Goal: Task Accomplishment & Management: Manage account settings

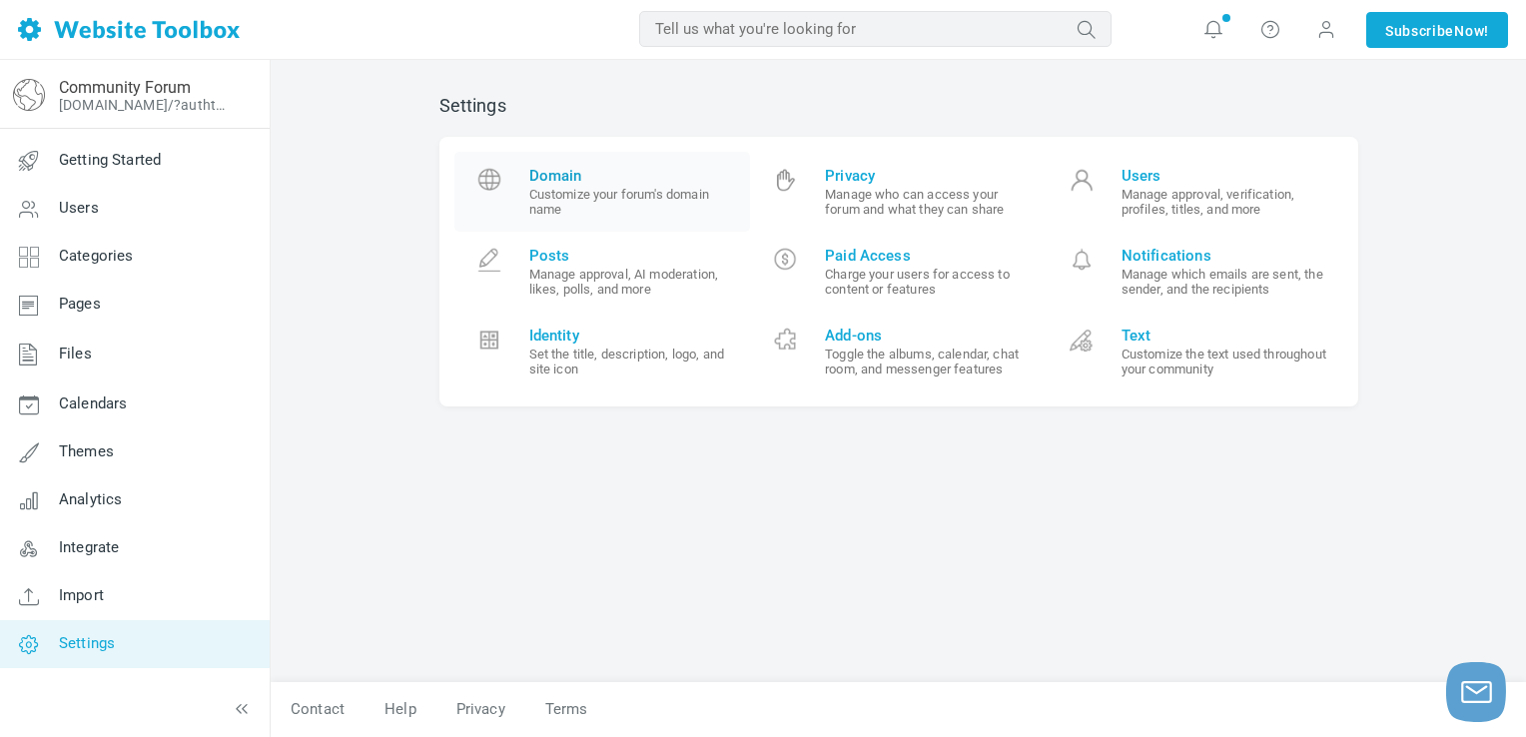
click at [607, 178] on span "Domain" at bounding box center [632, 176] width 207 height 18
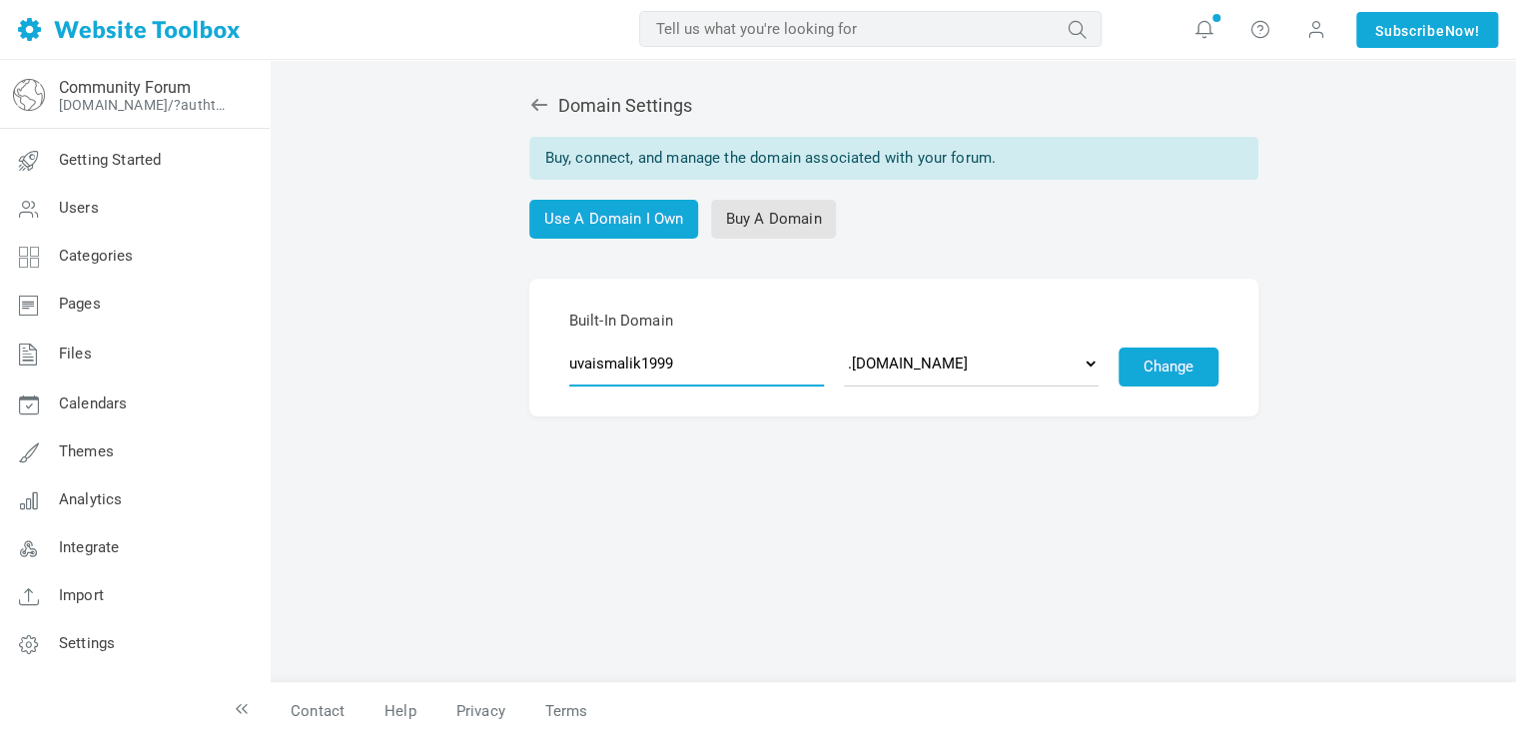
click at [711, 355] on input "uvaismalik1999" at bounding box center [696, 364] width 255 height 46
type input "ccleanerhelpdocs"
click at [712, 444] on div "Domain Settings Buy, connect, and manage the domain associated with your forum.…" at bounding box center [893, 378] width 949 height 607
click at [995, 362] on select ".discussion.community .community.chat .forumchitchat.com .discussioncommunity.c…" at bounding box center [971, 364] width 255 height 46
select select "forumcommunity.co.uk"
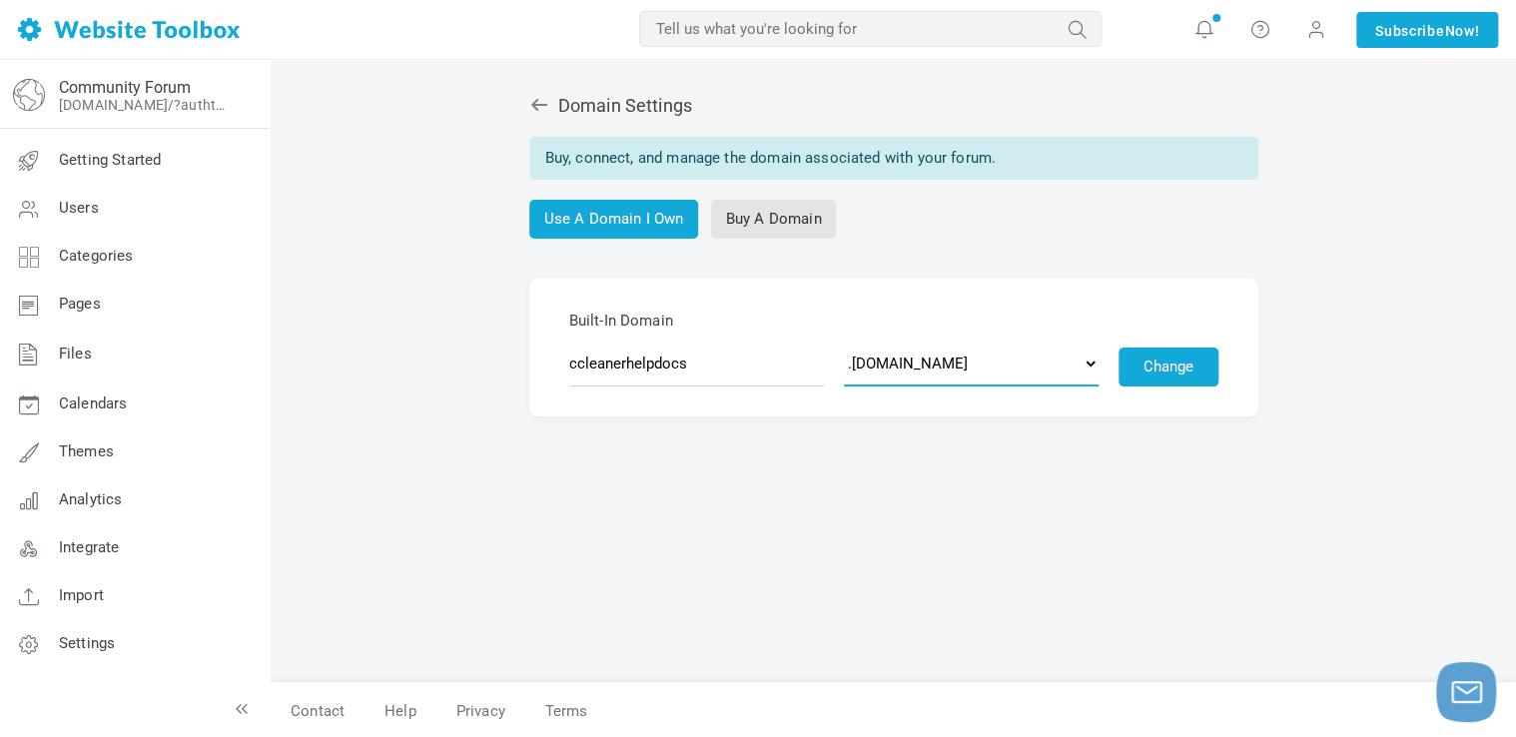
click at [844, 341] on select ".discussion.community .community.chat .forumchitchat.com .discussioncommunity.c…" at bounding box center [971, 364] width 255 height 46
click at [1159, 363] on button "Change" at bounding box center [1169, 367] width 100 height 39
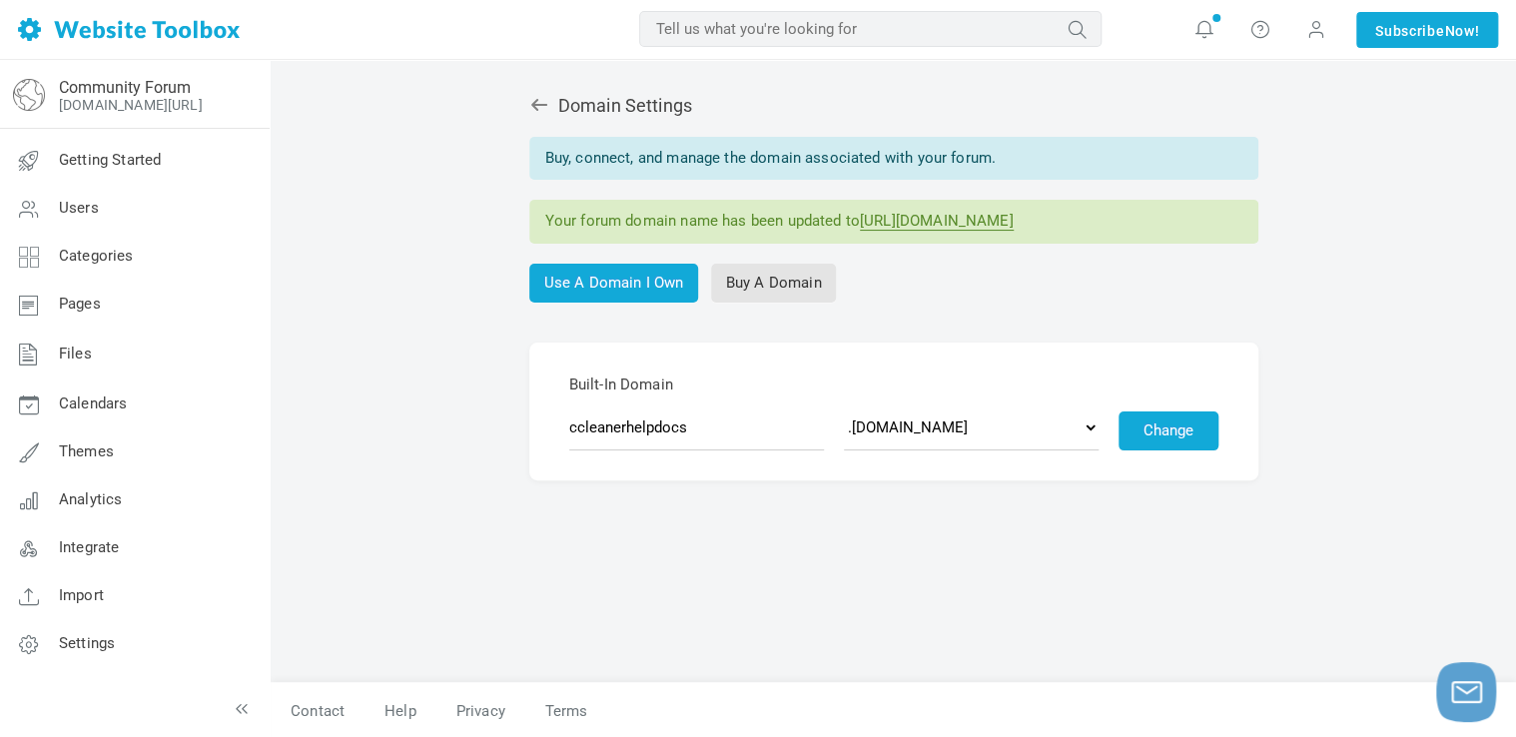
click at [956, 222] on link "https://ccleanerhelpdocs.forumcommunity.co.uk" at bounding box center [937, 221] width 154 height 19
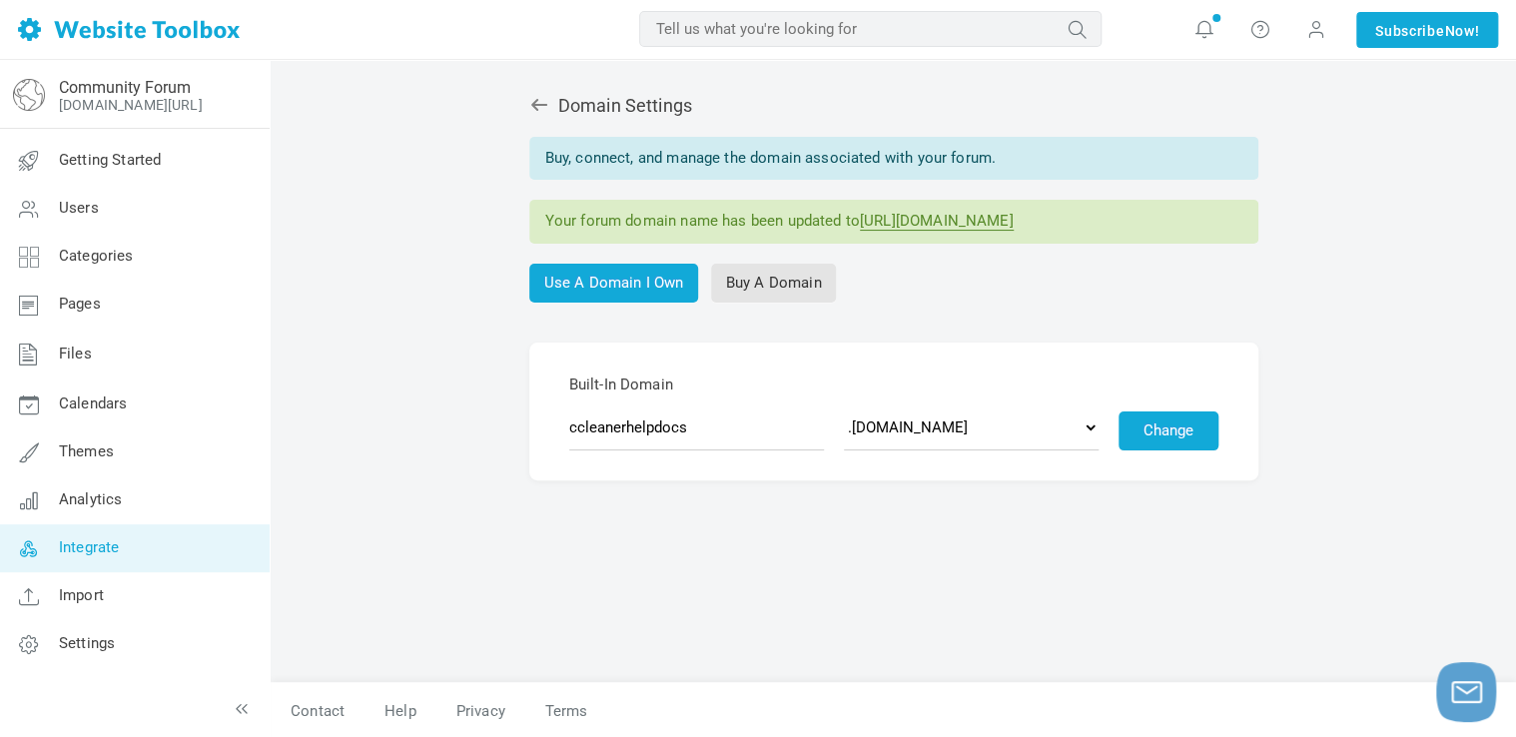
click at [112, 541] on span "Integrate" at bounding box center [89, 547] width 60 height 18
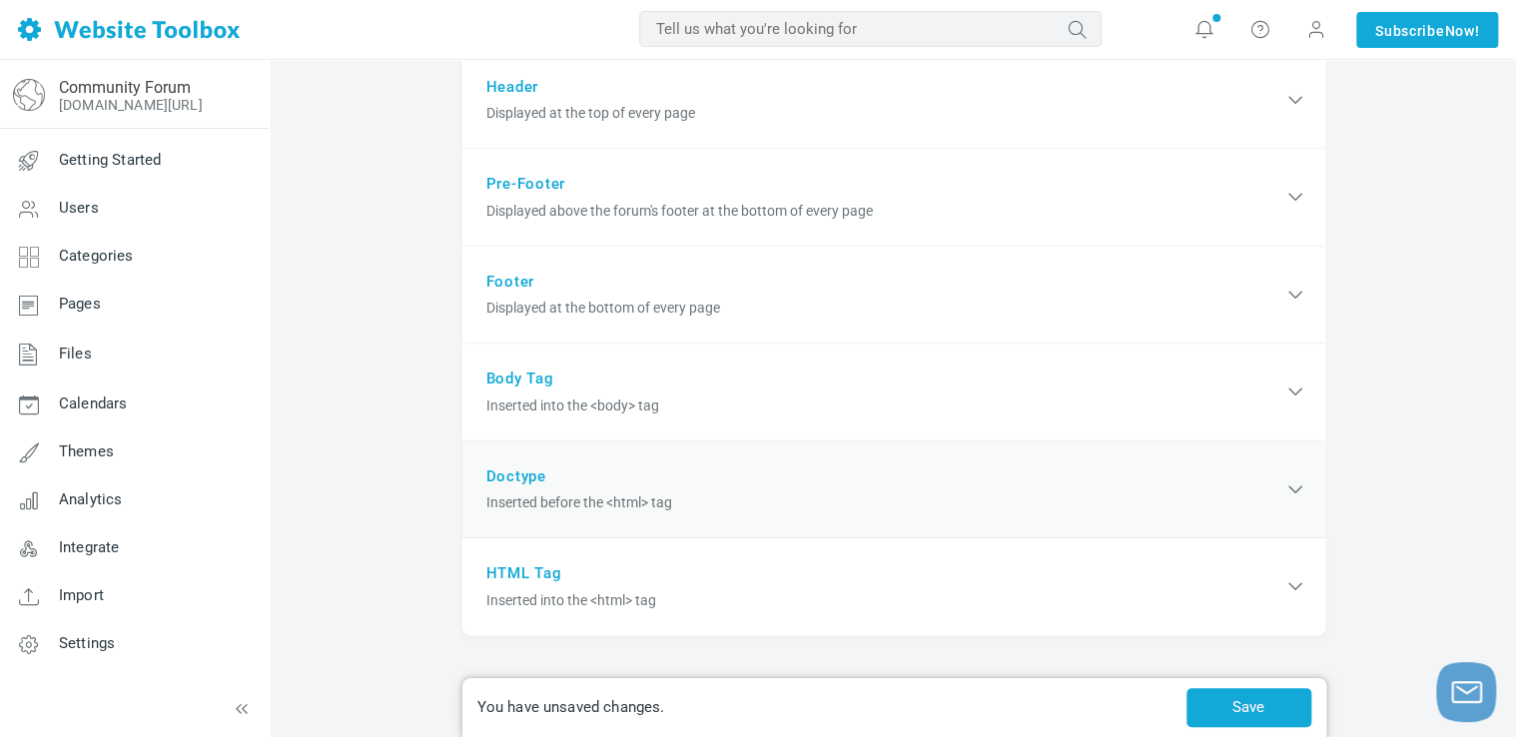
scroll to position [675, 0]
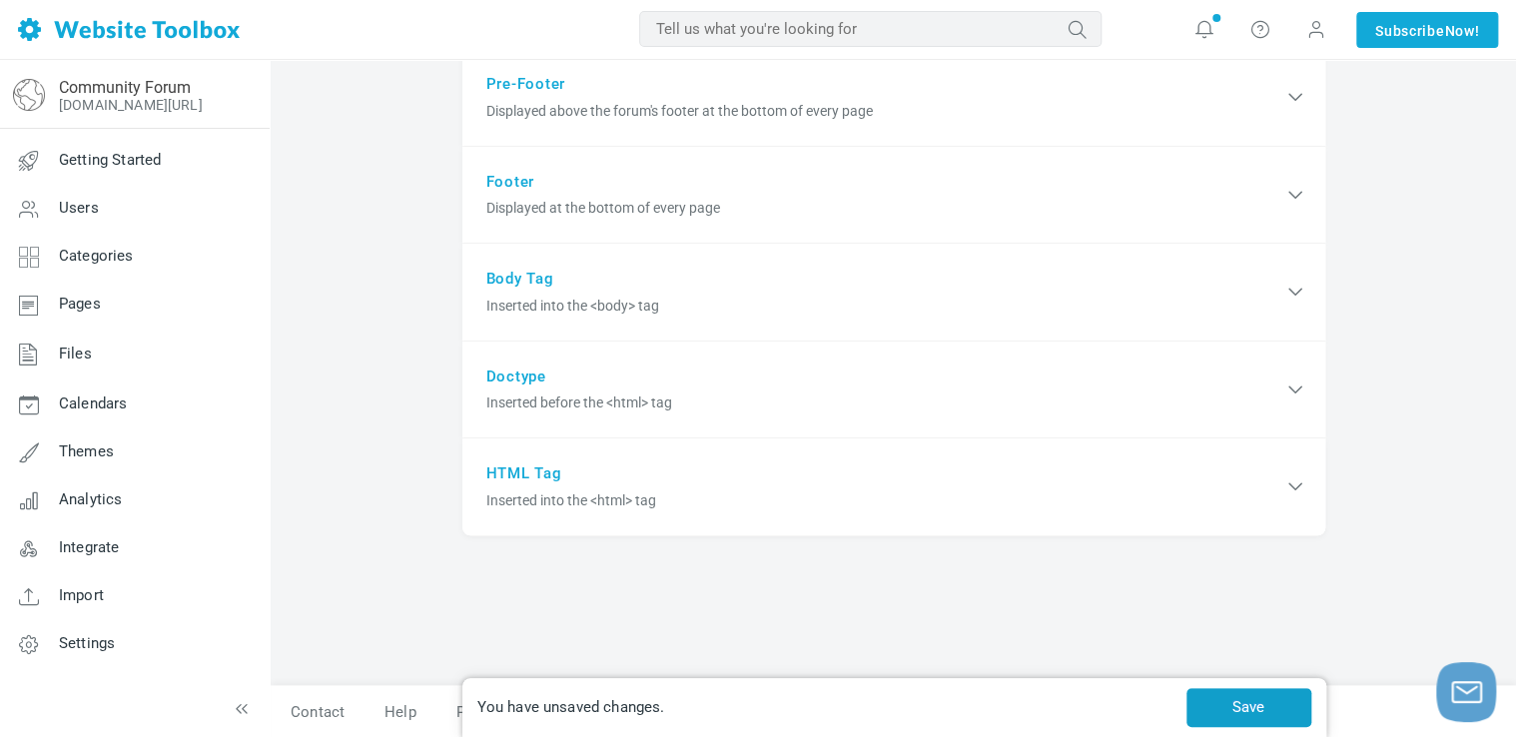
click at [1249, 696] on button "Save" at bounding box center [1248, 707] width 125 height 39
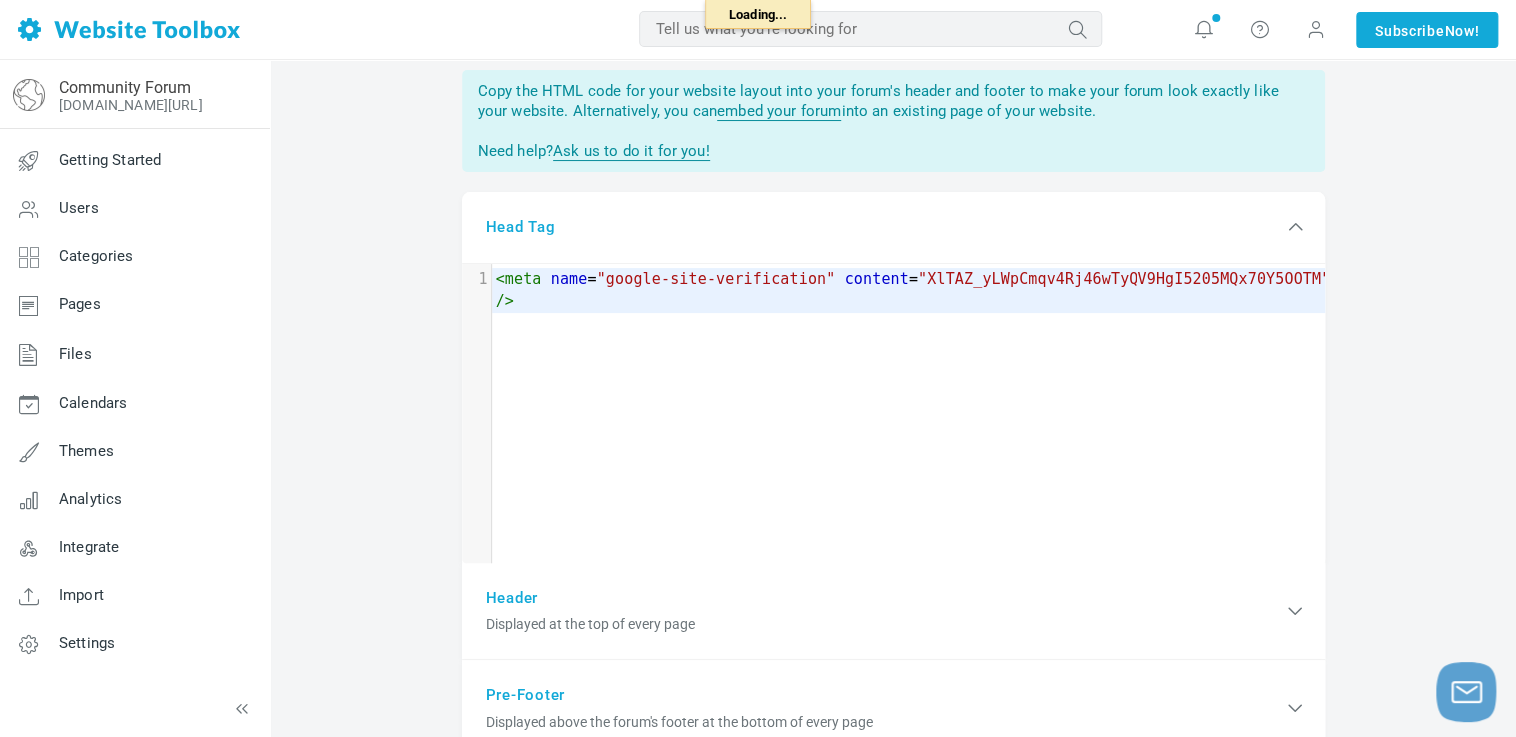
scroll to position [0, 0]
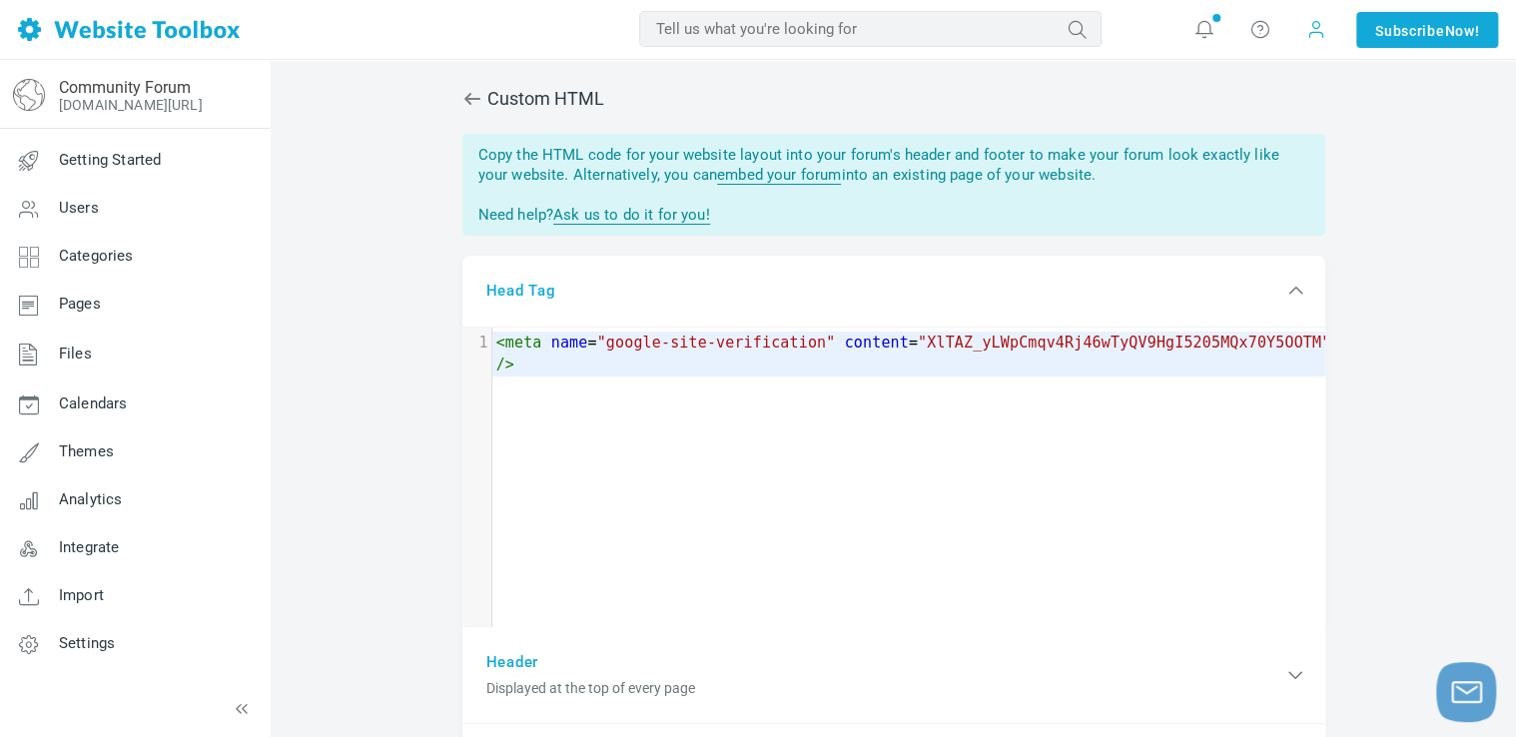
click at [1324, 34] on span at bounding box center [1316, 30] width 32 height 32
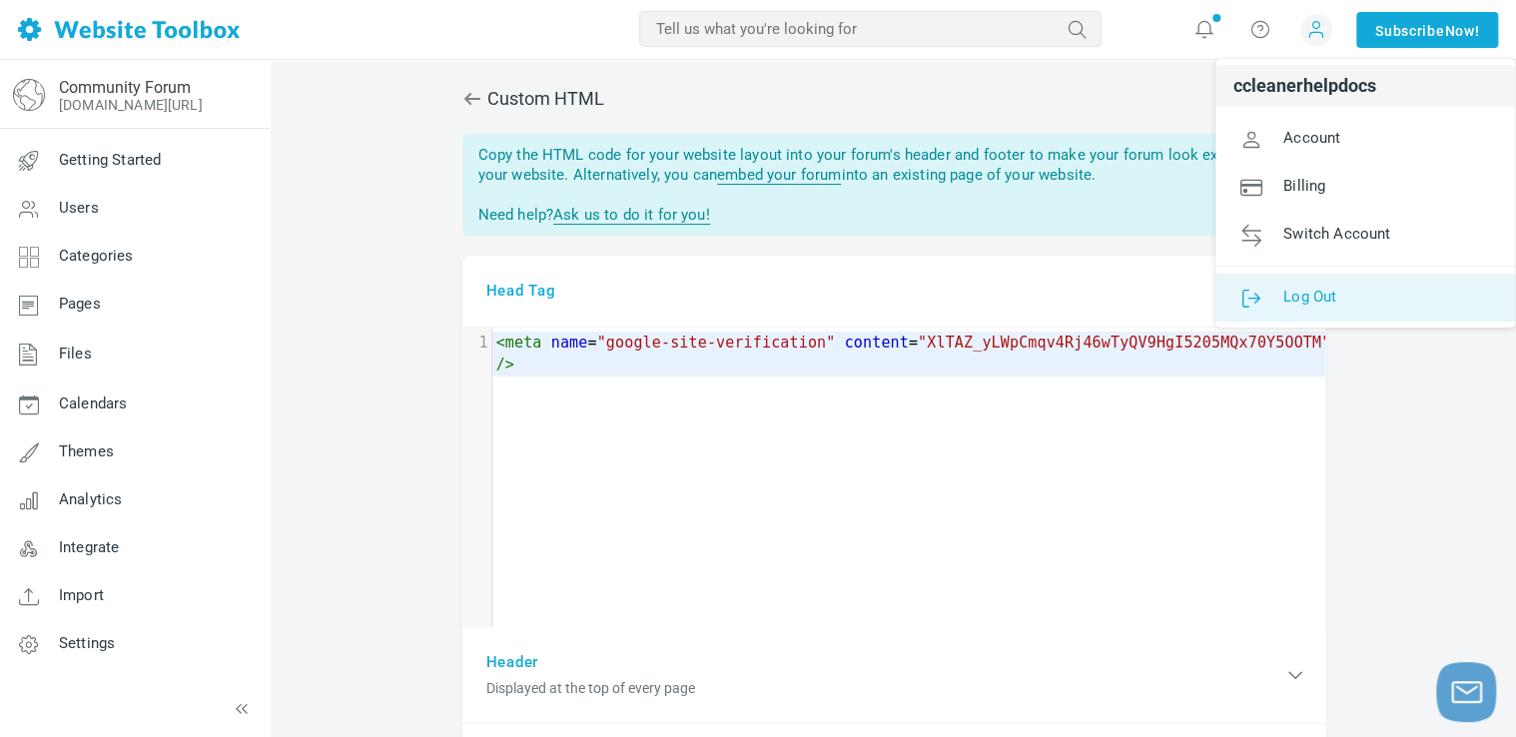
click at [1326, 287] on span "Log Out" at bounding box center [1309, 296] width 53 height 18
